Goal: Find specific page/section: Find specific page/section

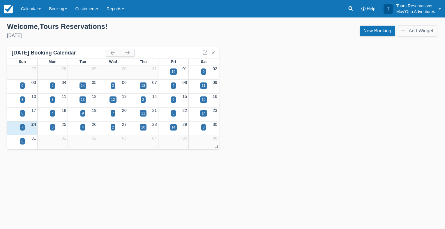
click at [342, 11] on div "Menu Calendar Booking Customer Inventory Booking Daily Manifest Daily List Note…" at bounding box center [222, 8] width 445 height 17
click at [346, 8] on link at bounding box center [350, 8] width 13 height 17
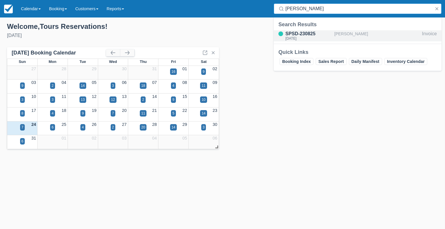
type input "[PERSON_NAME]"
click at [364, 36] on div "[PERSON_NAME]" at bounding box center [376, 35] width 85 height 11
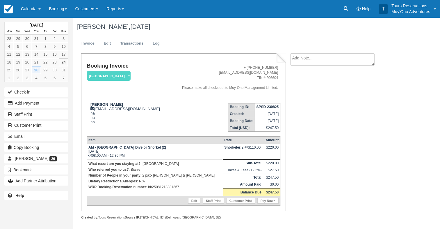
click at [267, 106] on strong "SPSD-230825" at bounding box center [267, 107] width 22 height 4
copy tbody "SPSD-230825"
